Goal: Transaction & Acquisition: Purchase product/service

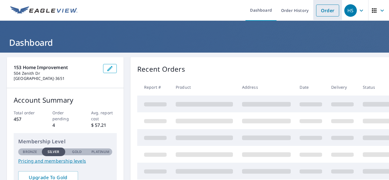
click at [321, 14] on link "Order" at bounding box center [327, 11] width 23 height 12
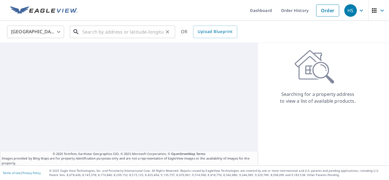
click at [142, 33] on input "text" at bounding box center [122, 32] width 81 height 16
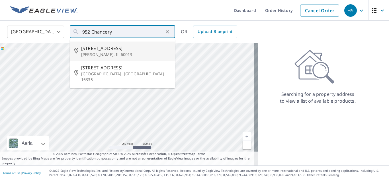
type input "[STREET_ADDRESS]"
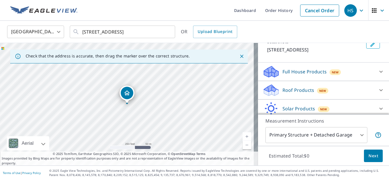
scroll to position [44, 0]
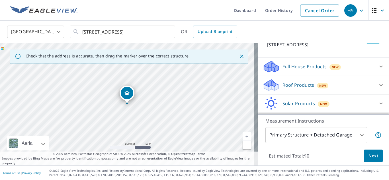
click at [345, 85] on div "Roof Products New" at bounding box center [319, 85] width 112 height 13
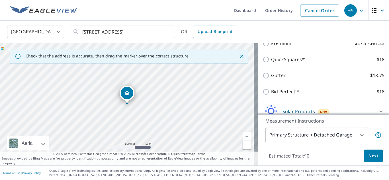
scroll to position [101, 0]
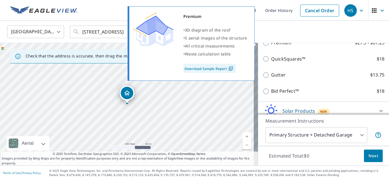
click at [280, 45] on p "Premium" at bounding box center [281, 42] width 20 height 7
click at [271, 45] on input "Premium $27.5 - $81.25" at bounding box center [267, 43] width 9 height 7
checkbox input "true"
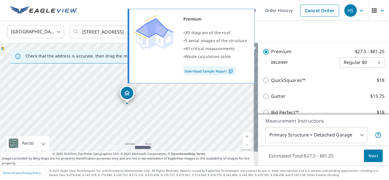
scroll to position [107, 0]
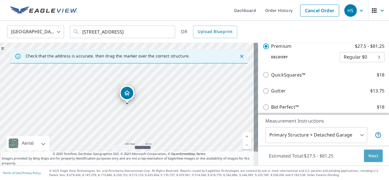
click at [369, 160] on button "Next" at bounding box center [373, 156] width 19 height 13
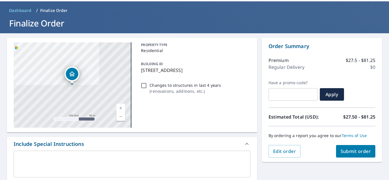
scroll to position [28, 0]
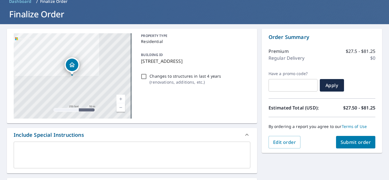
click at [359, 143] on span "Submit order" at bounding box center [356, 142] width 30 height 6
